Goal: Task Accomplishment & Management: Complete application form

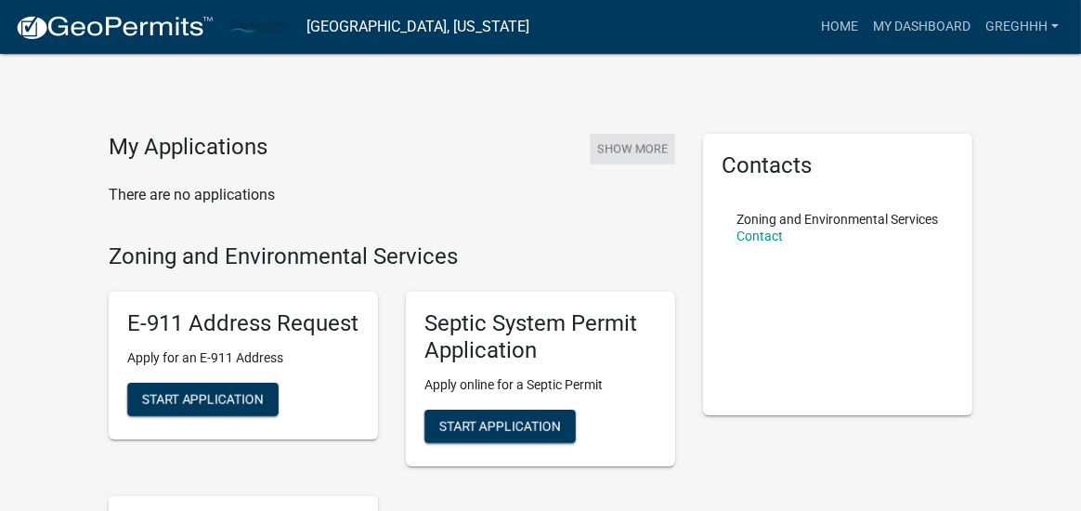
click at [914, 25] on link "My Dashboard" at bounding box center [921, 26] width 112 height 35
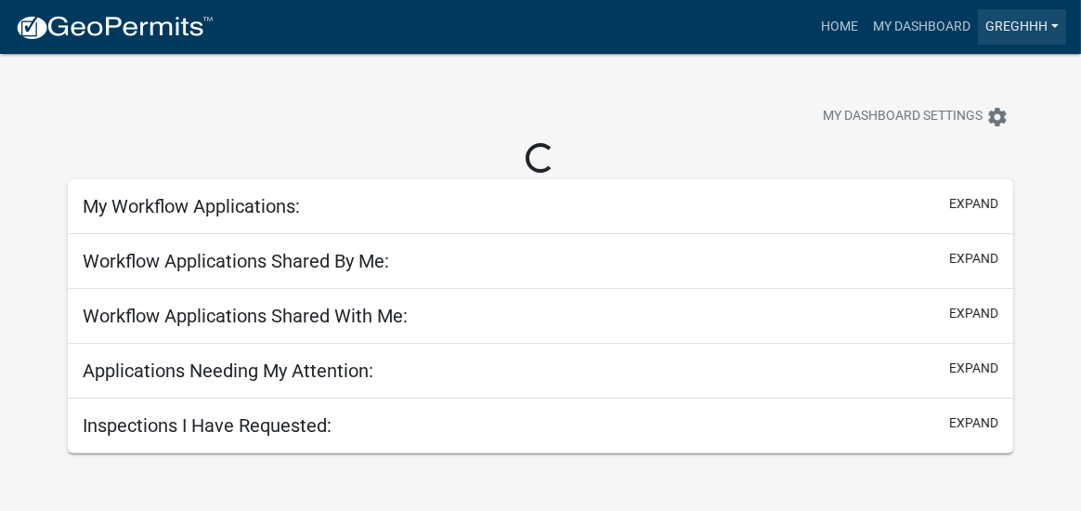
click at [1027, 20] on link "GregHHH" at bounding box center [1022, 26] width 88 height 35
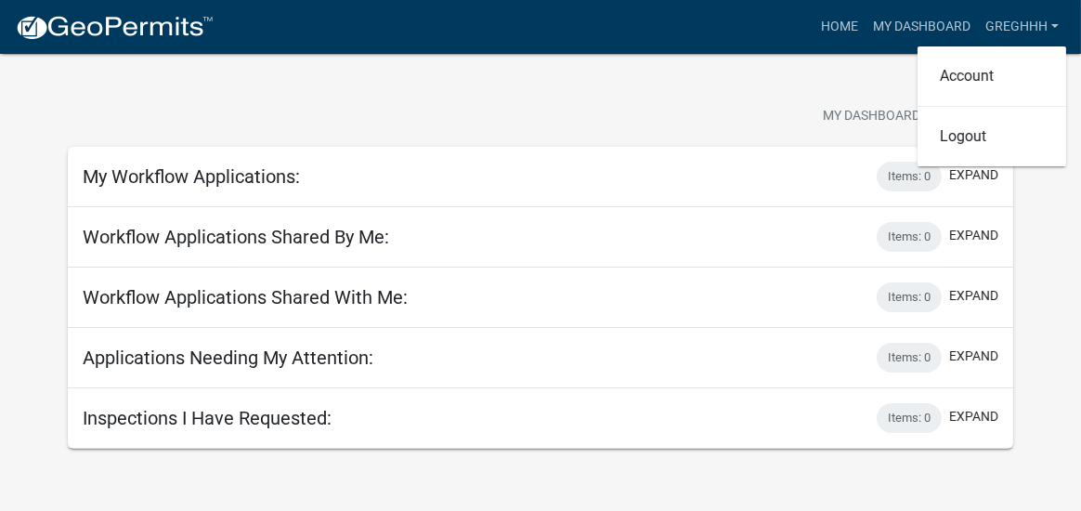
click at [265, 185] on h5 "My Workflow Applications:" at bounding box center [191, 176] width 217 height 22
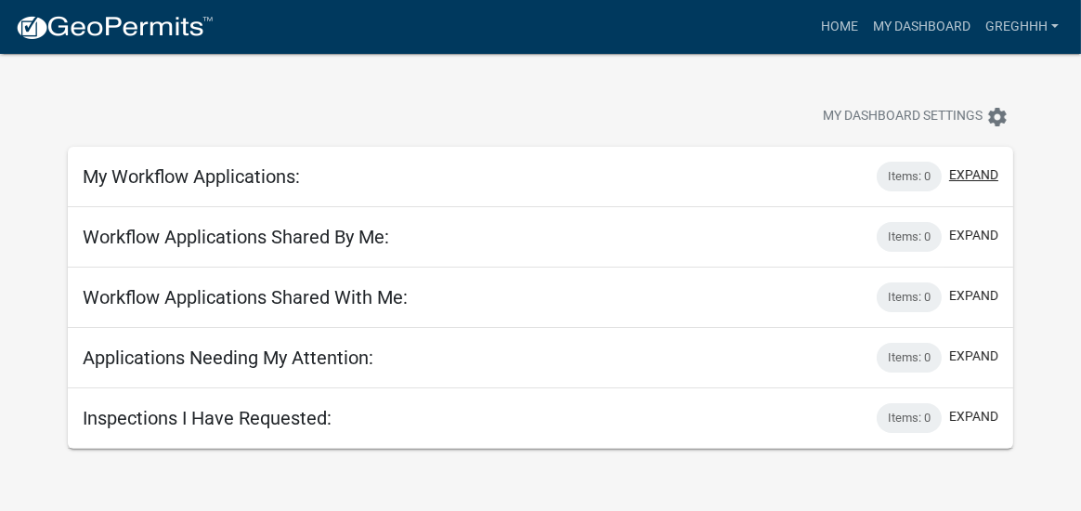
click at [969, 178] on button "expand" at bounding box center [973, 174] width 49 height 19
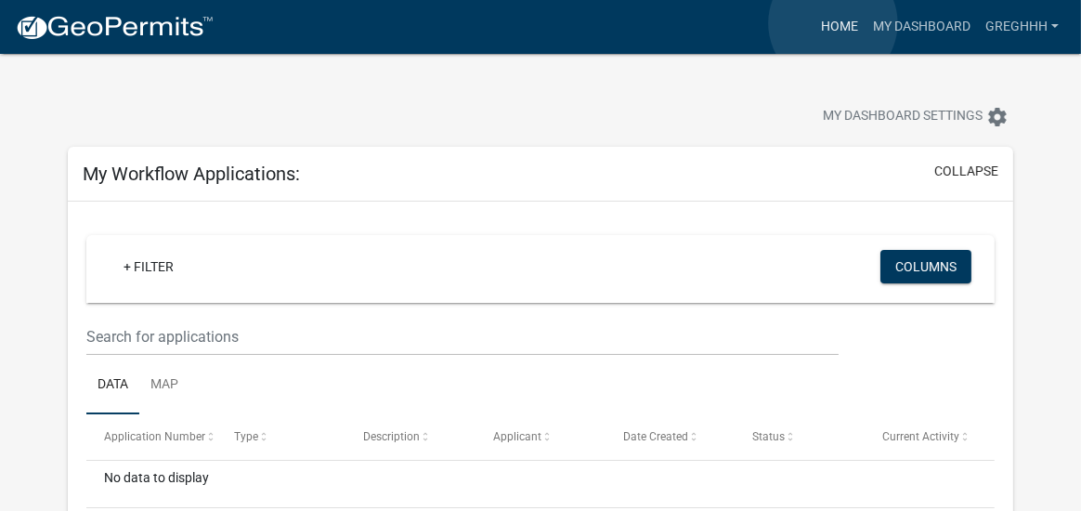
click at [833, 23] on link "Home" at bounding box center [839, 26] width 52 height 35
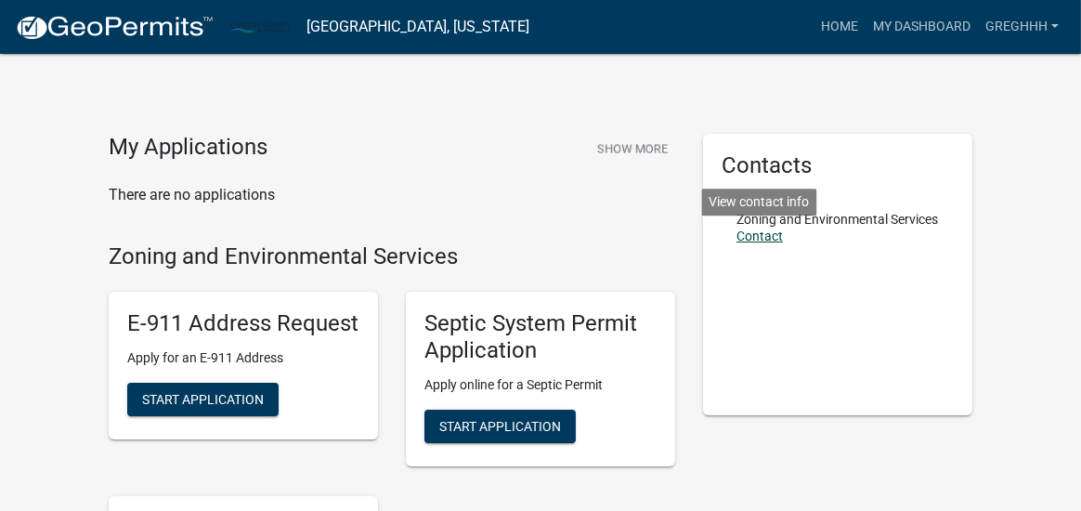
click at [770, 243] on link "Contact" at bounding box center [759, 235] width 46 height 15
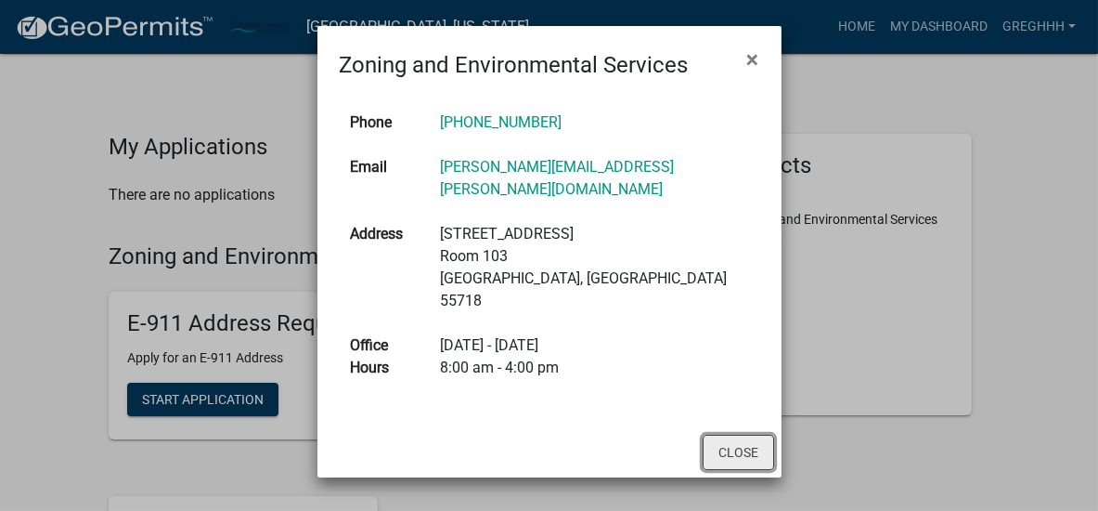
click at [741, 435] on button "Close" at bounding box center [738, 452] width 71 height 35
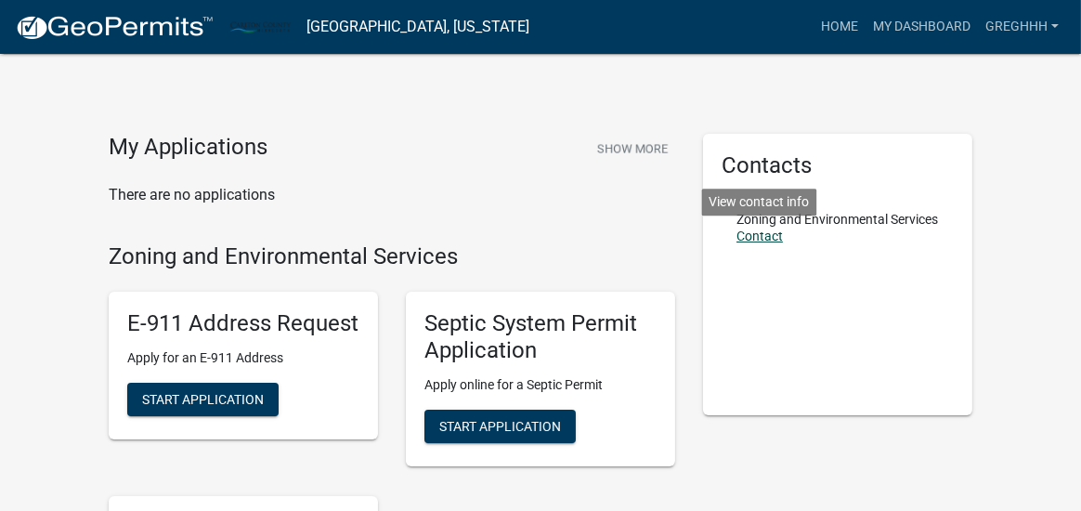
click at [752, 243] on link "Contact" at bounding box center [759, 235] width 46 height 15
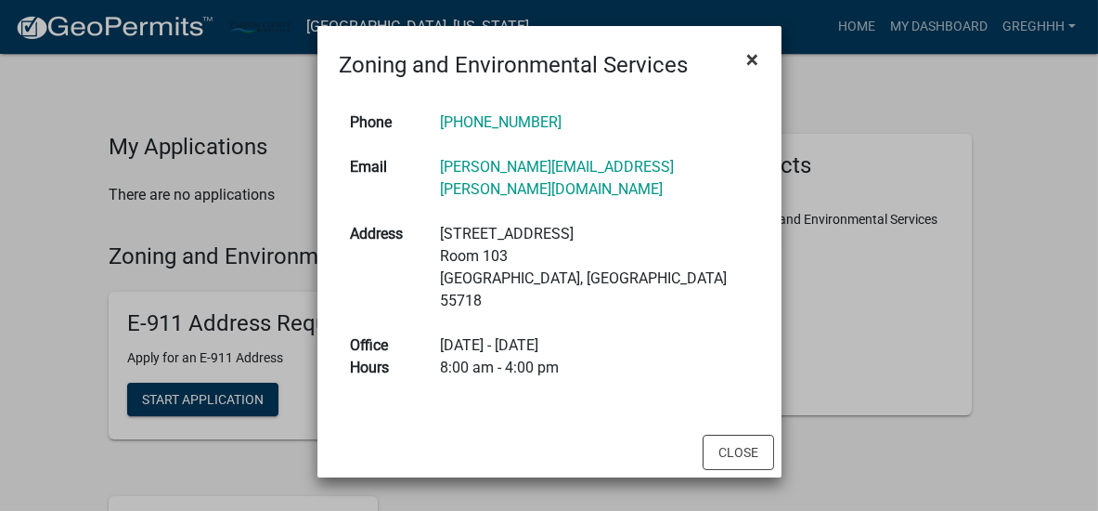
click at [755, 58] on span "×" at bounding box center [753, 59] width 12 height 26
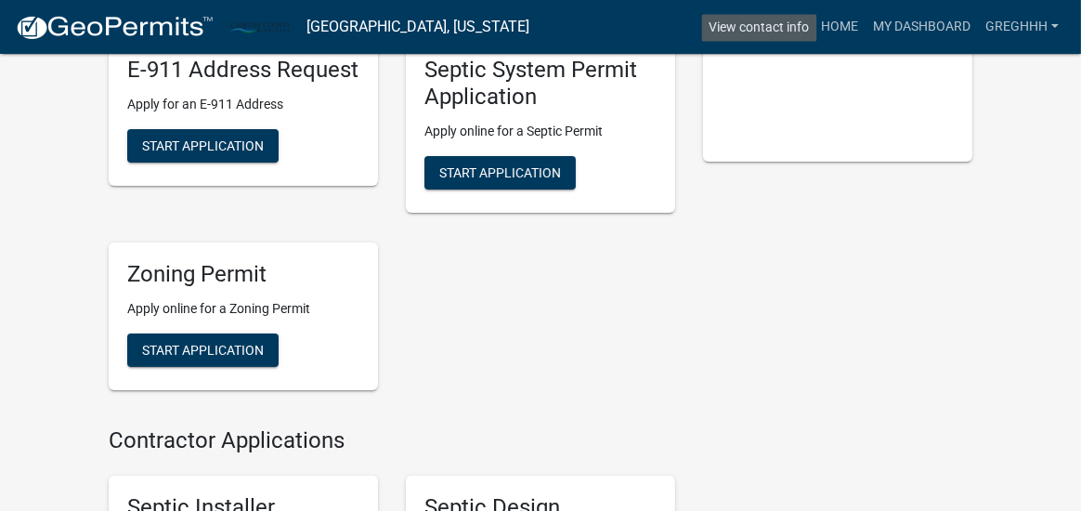
scroll to position [223, 0]
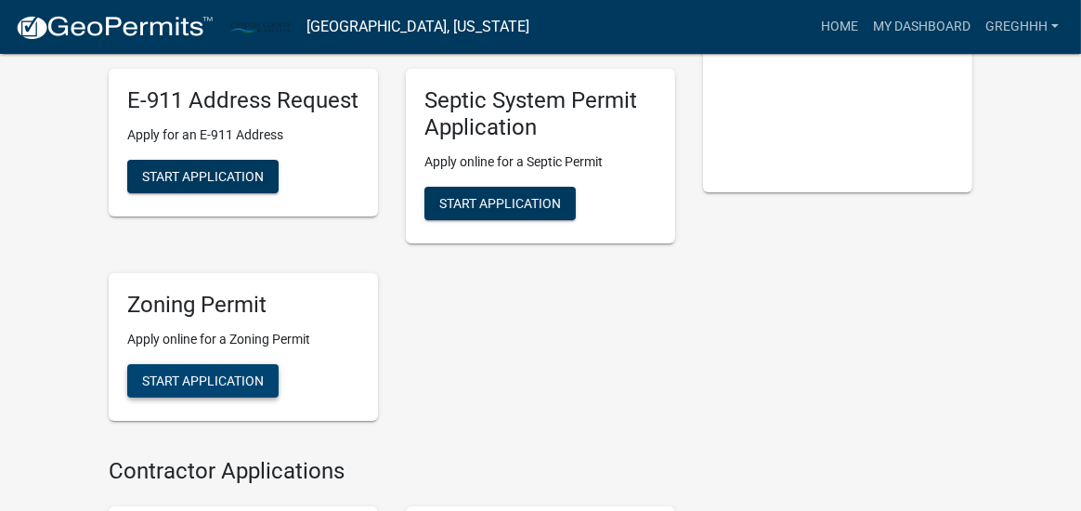
click at [222, 381] on span "Start Application" at bounding box center [203, 379] width 122 height 15
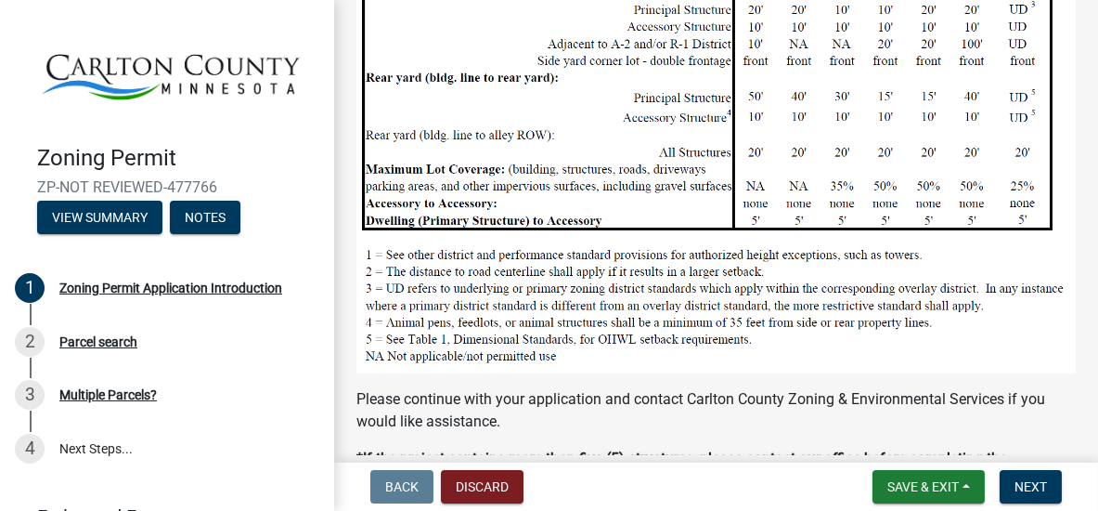
scroll to position [1741, 0]
